Goal: Find specific page/section

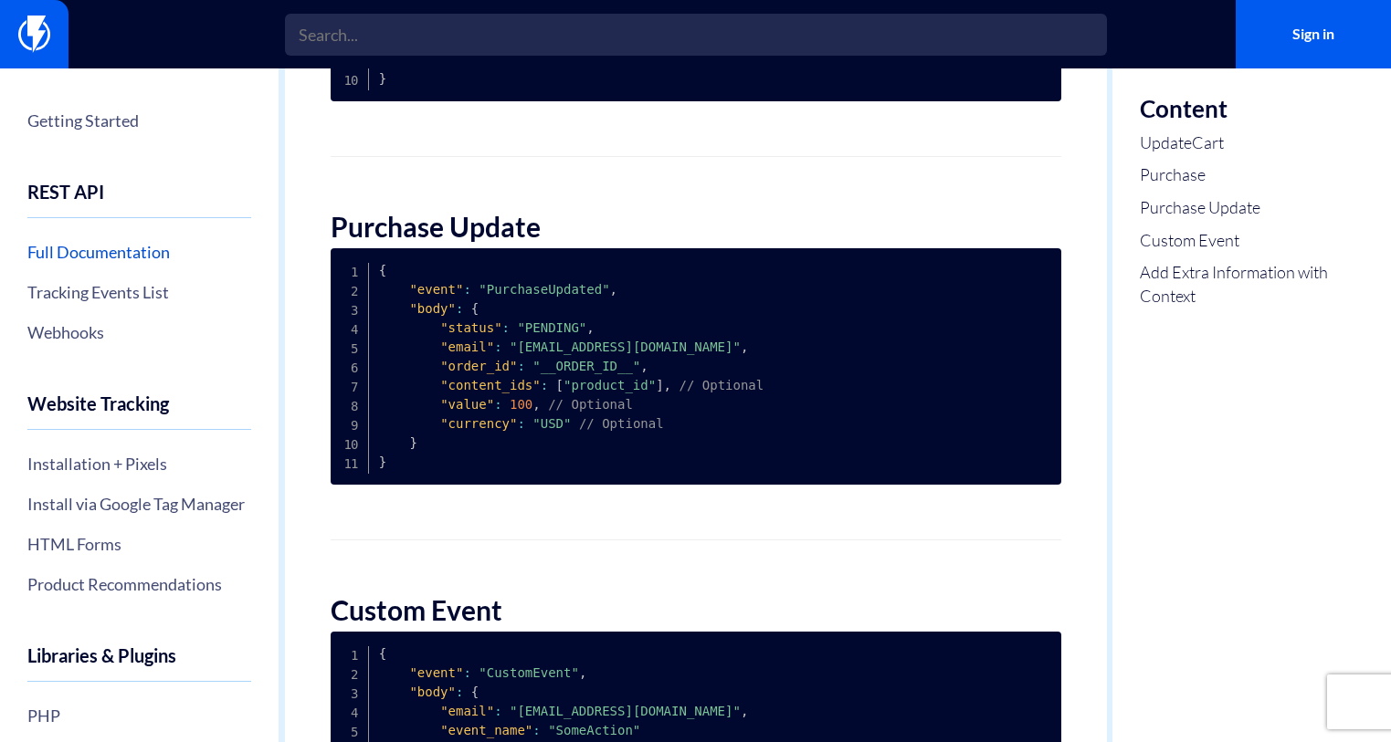
click at [106, 253] on link "Full Documentation" at bounding box center [139, 252] width 224 height 31
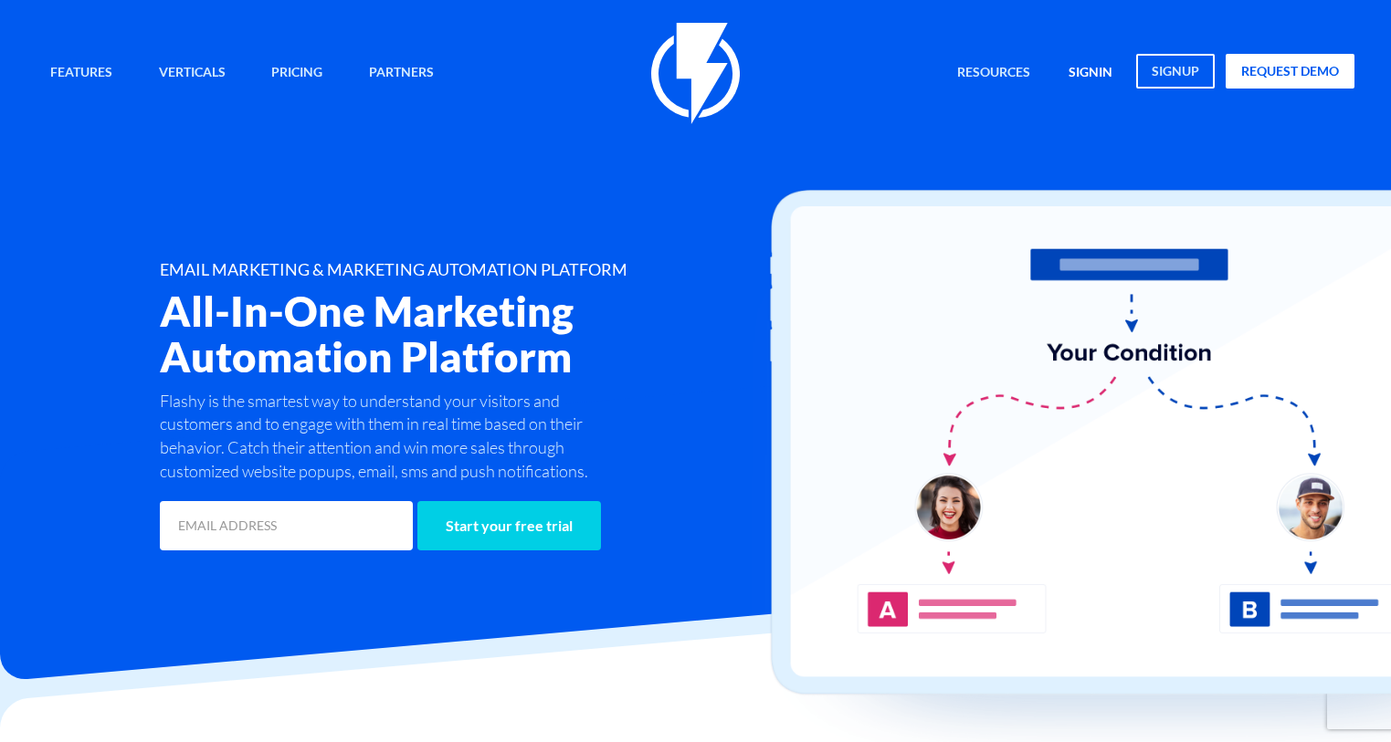
click at [1088, 75] on link "signin" at bounding box center [1090, 73] width 71 height 39
